Goal: Book appointment/travel/reservation

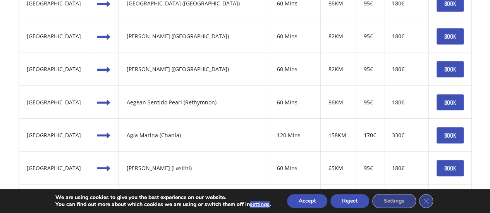
scroll to position [390, 0]
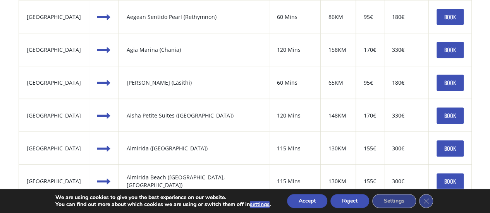
click at [314, 201] on button "Accept" at bounding box center [307, 201] width 40 height 14
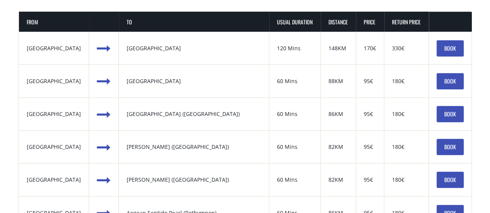
scroll to position [155, 0]
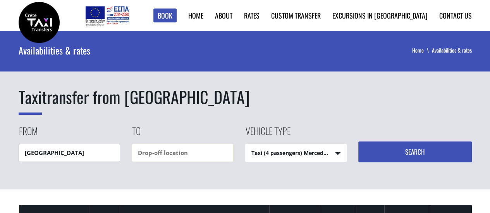
drag, startPoint x: 90, startPoint y: 154, endPoint x: 34, endPoint y: 163, distance: 56.5
click at [34, 163] on div "Taxi transfer from Heraklion airport From Heraklion airport To Vehicle type Tax…" at bounding box center [245, 110] width 490 height 159
click at [88, 174] on div "Taxi transfer from Heraklion airport From Heraklion airport To Vehicle type Tax…" at bounding box center [245, 110] width 490 height 159
drag, startPoint x: 79, startPoint y: 155, endPoint x: 0, endPoint y: 160, distance: 79.1
click at [0, 160] on div "Taxi transfer from Heraklion airport From Heraklion airport To Vehicle type Tax…" at bounding box center [245, 110] width 490 height 159
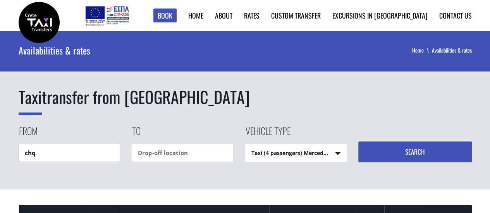
click at [62, 156] on input "chq" at bounding box center [70, 153] width 102 height 18
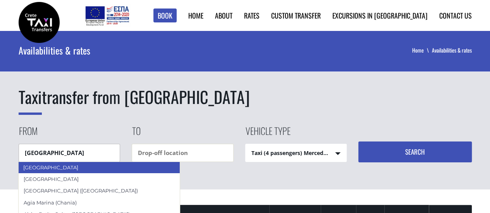
click at [73, 165] on div "Chania airport" at bounding box center [99, 168] width 162 height 12
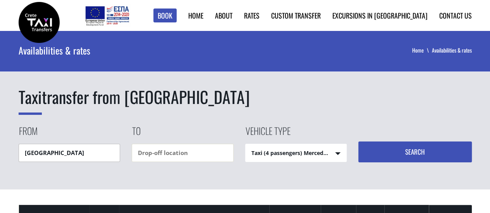
type input "Chania airport"
click at [189, 152] on input "text" at bounding box center [183, 153] width 102 height 18
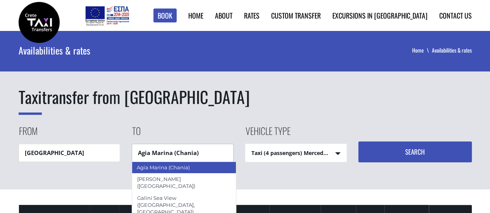
click at [196, 165] on div "Agia Marina (Chania)" at bounding box center [184, 168] width 105 height 12
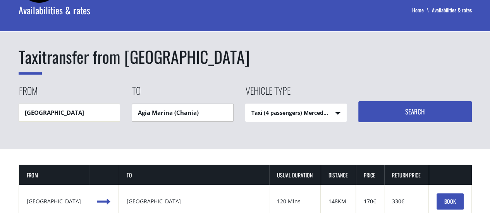
scroll to position [39, 0]
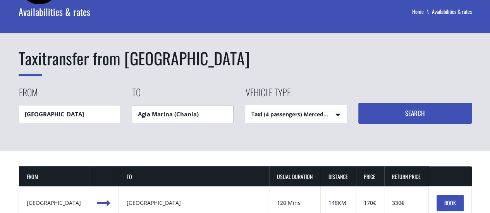
type input "Agia Marina (Chania)"
click at [311, 115] on select "Taxi (4 passengers) Mercedes E Class Mini Van (7 passengers) Mercedes Vito Mini…" at bounding box center [296, 115] width 101 height 19
click at [246, 106] on select "Taxi (4 passengers) Mercedes E Class Mini Van (7 passengers) Mercedes Vito Mini…" at bounding box center [296, 115] width 101 height 19
click at [320, 113] on select "Taxi (4 passengers) Mercedes E Class Mini Van (7 passengers) Mercedes Vito Mini…" at bounding box center [296, 115] width 101 height 19
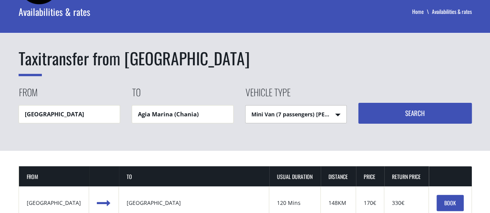
click at [404, 110] on button "Search" at bounding box center [414, 113] width 113 height 21
click at [318, 120] on select "Taxi (4 passengers) Mercedes E Class Mini Van (7 passengers) Mercedes Vito Mini…" at bounding box center [296, 115] width 101 height 19
select select "540"
click at [246, 106] on select "Taxi (4 passengers) Mercedes E Class Mini Van (7 passengers) Mercedes Vito Mini…" at bounding box center [296, 115] width 101 height 19
click at [390, 118] on button "Search" at bounding box center [414, 113] width 113 height 21
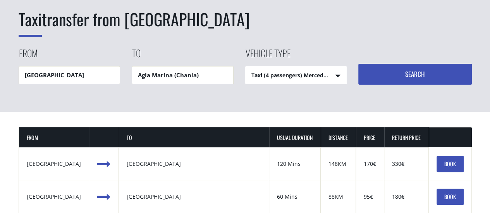
scroll to position [116, 0]
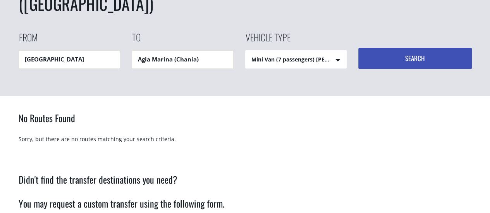
scroll to position [116, 0]
